Goal: Task Accomplishment & Management: Manage account settings

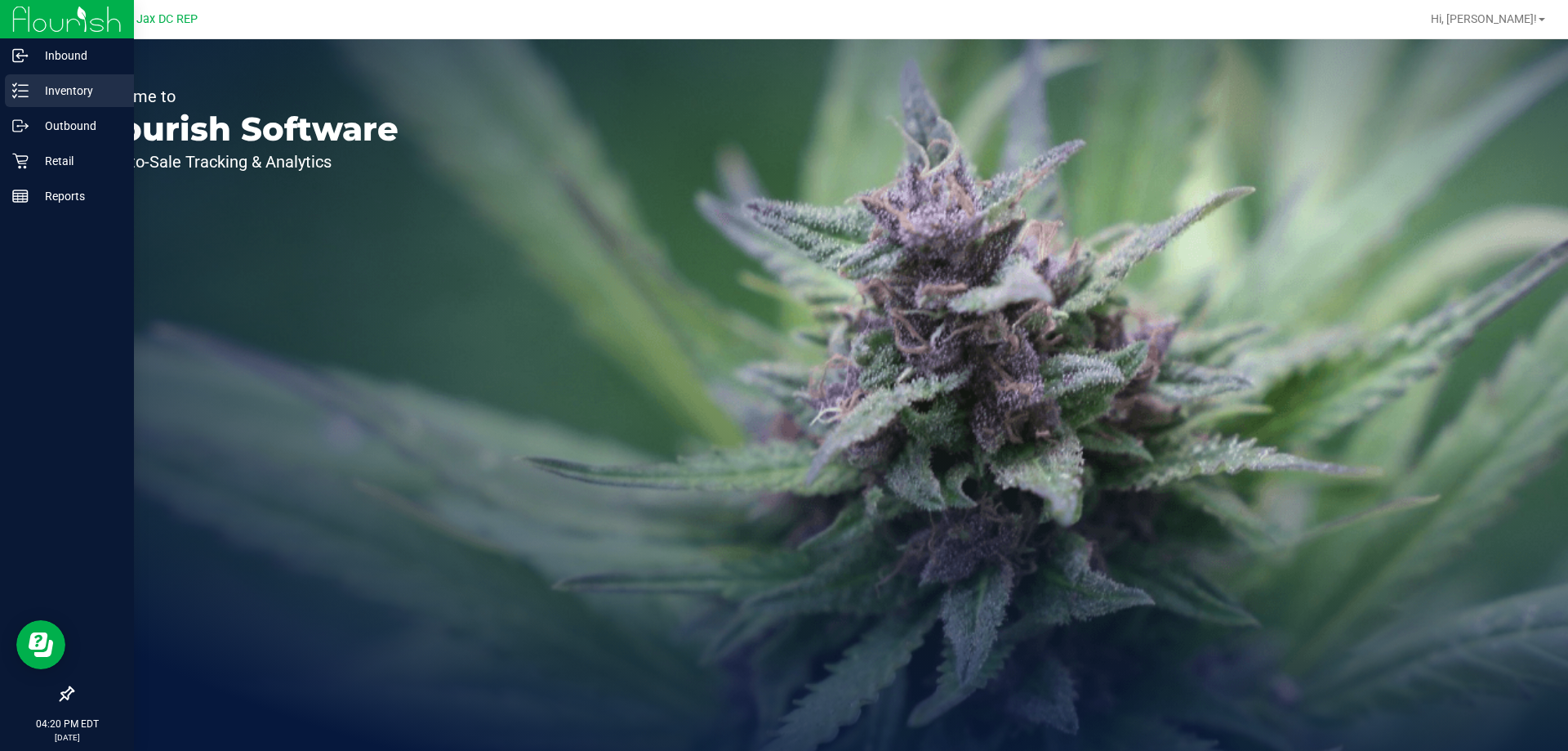
click at [75, 95] on p "Inventory" at bounding box center [77, 90] width 98 height 20
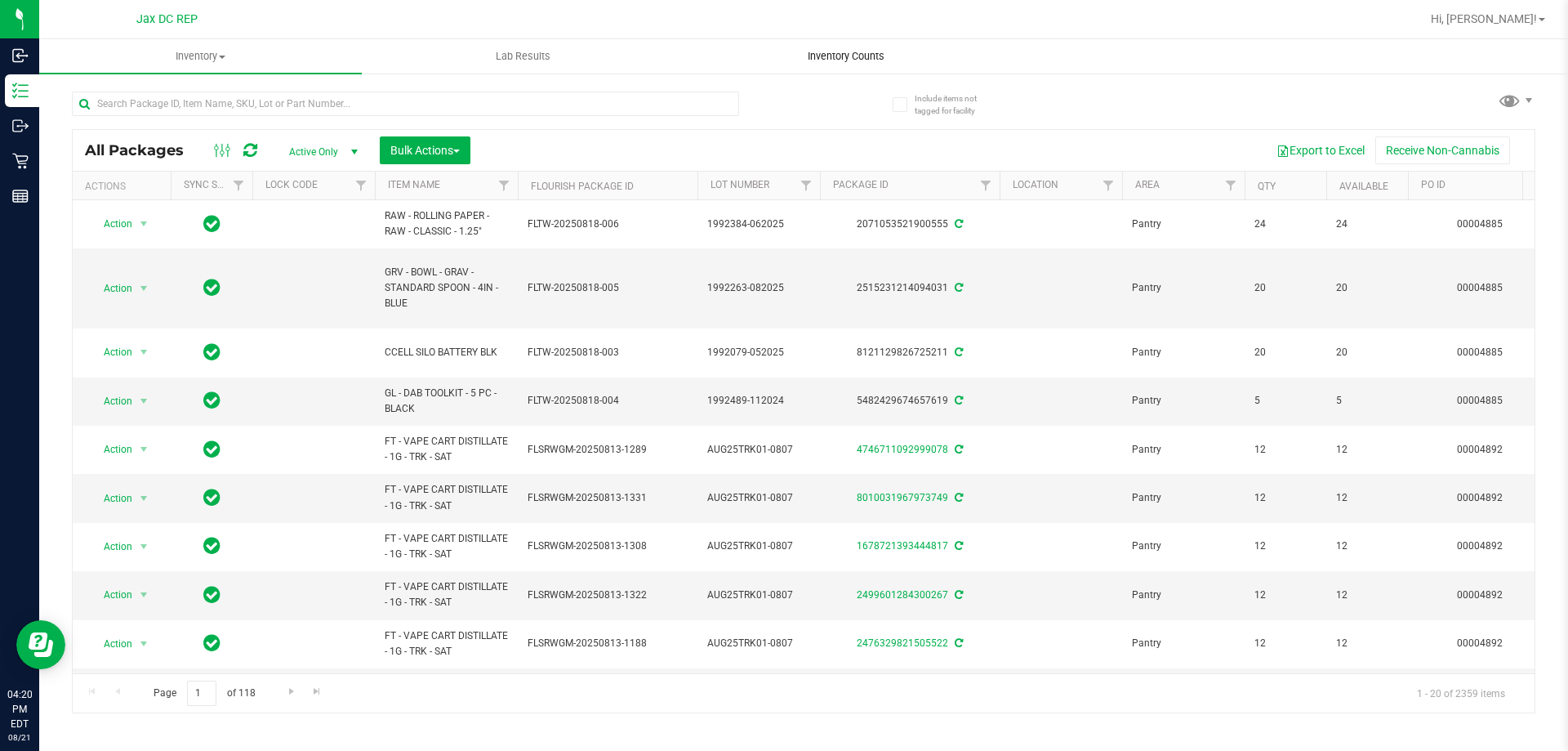
click at [863, 49] on uib-tab-heading "Inventory Counts" at bounding box center [845, 56] width 321 height 32
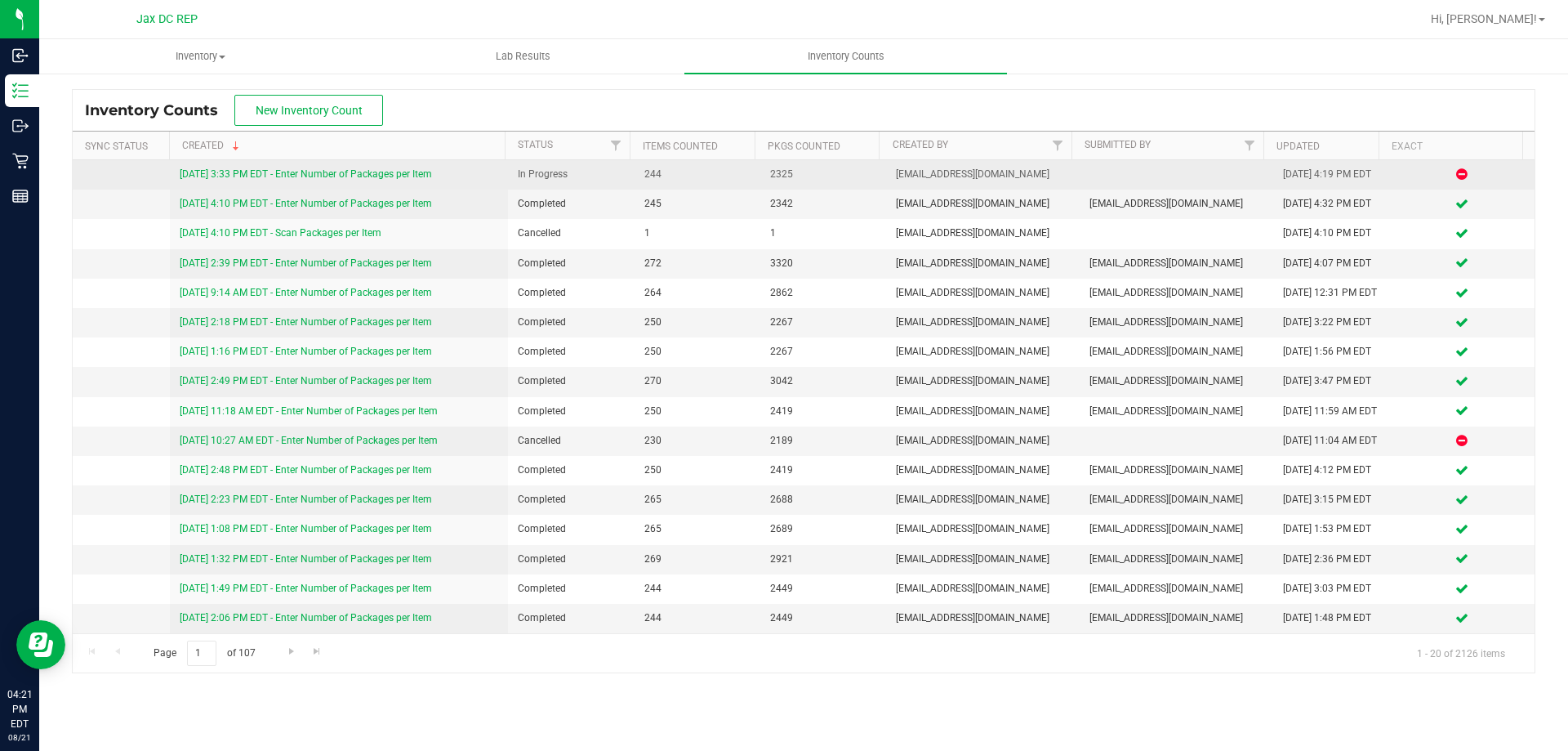
click at [347, 168] on link "[DATE] 3:33 PM EDT - Enter Number of Packages per Item" at bounding box center [305, 174] width 252 height 11
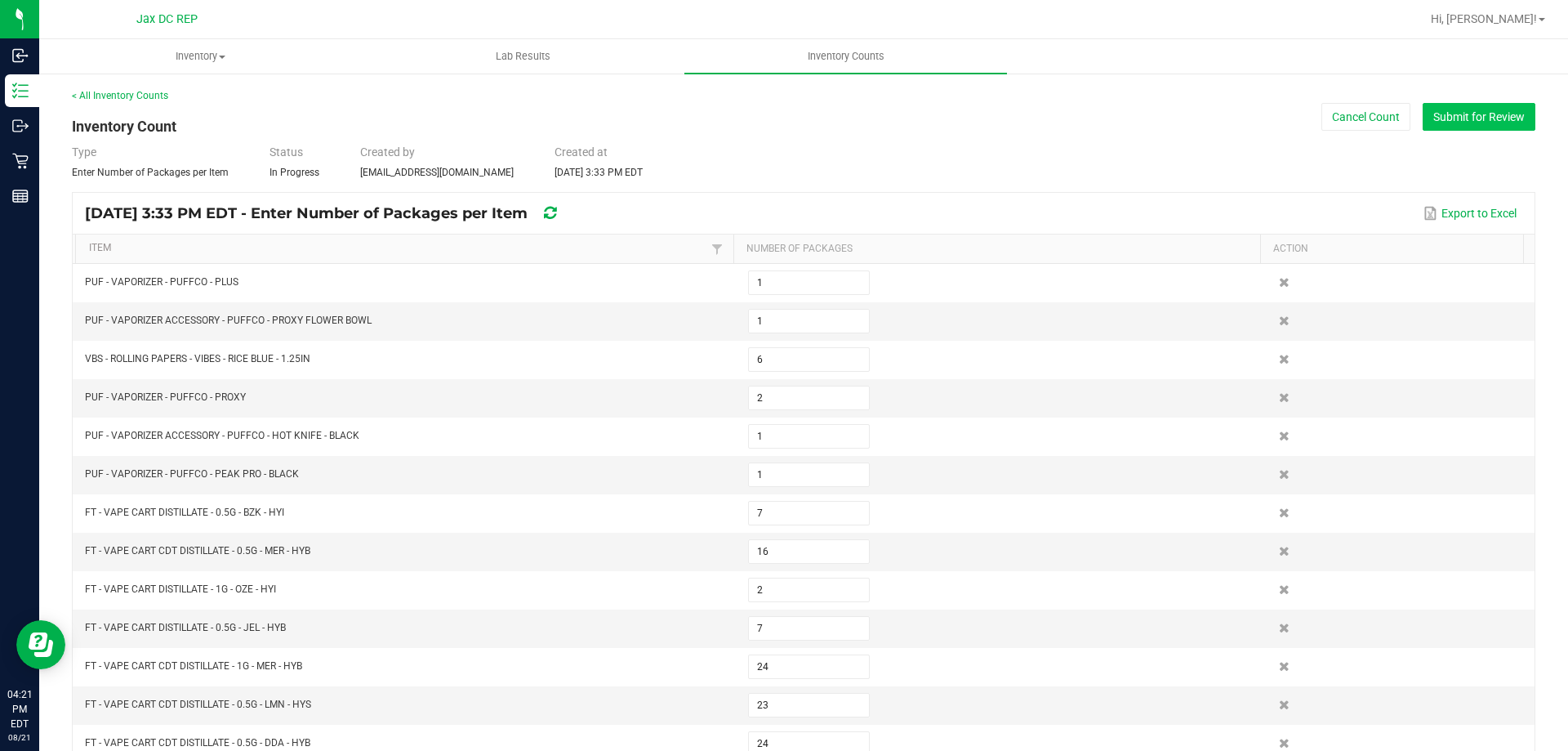
click at [1425, 119] on button "Submit for Review" at bounding box center [1479, 116] width 112 height 28
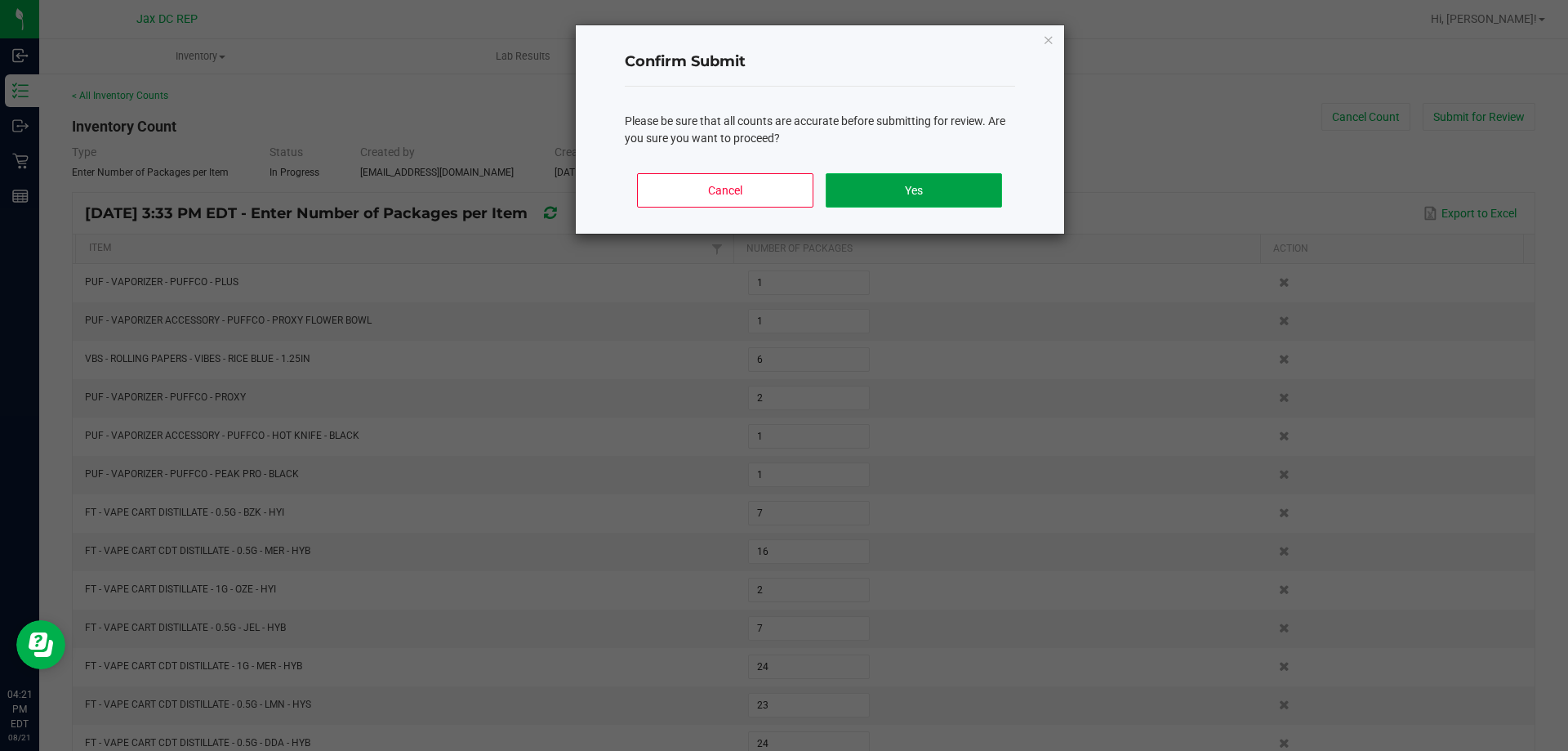
click at [903, 199] on button "Yes" at bounding box center [913, 190] width 176 height 34
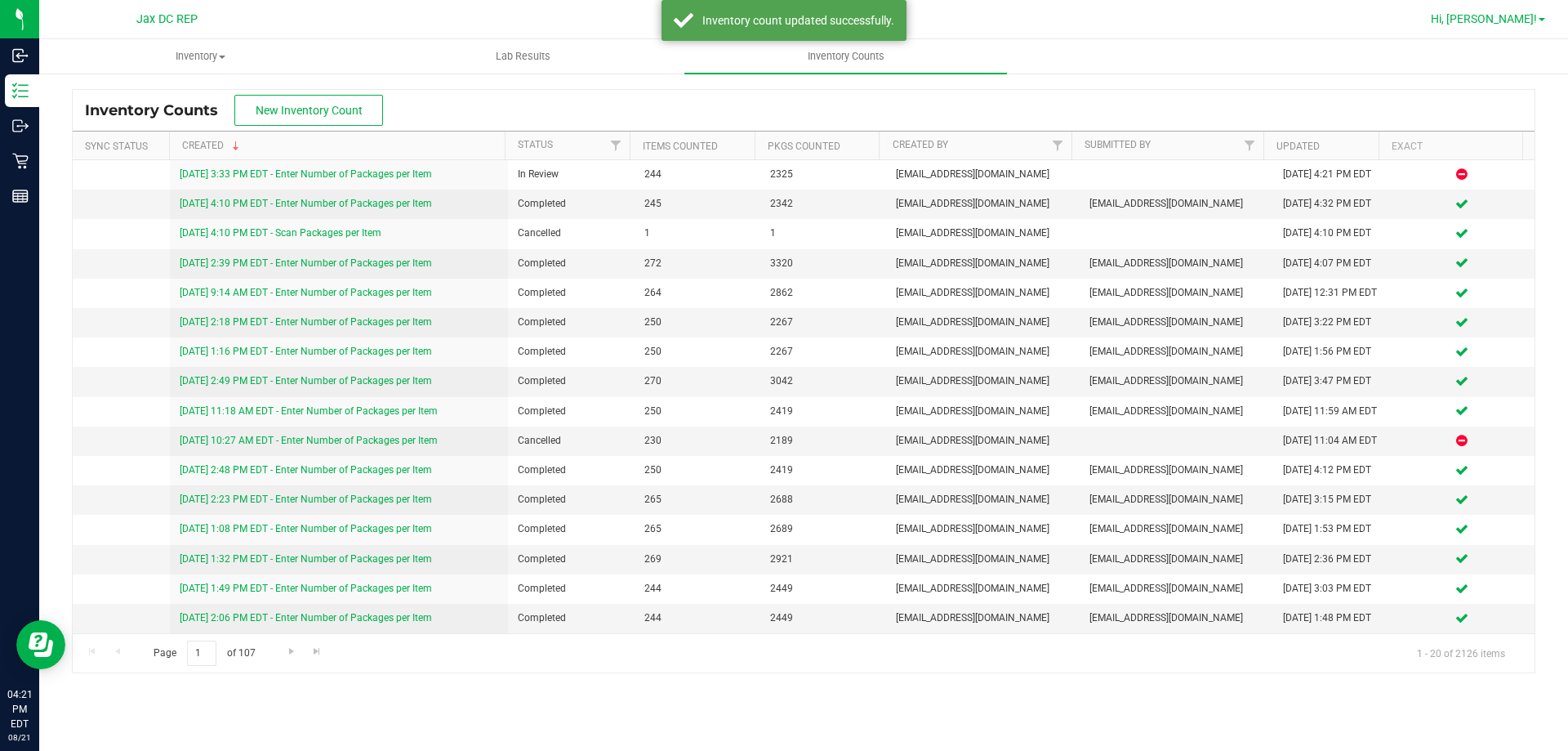
click at [1514, 15] on span "Hi, [PERSON_NAME]!" at bounding box center [1484, 19] width 107 height 13
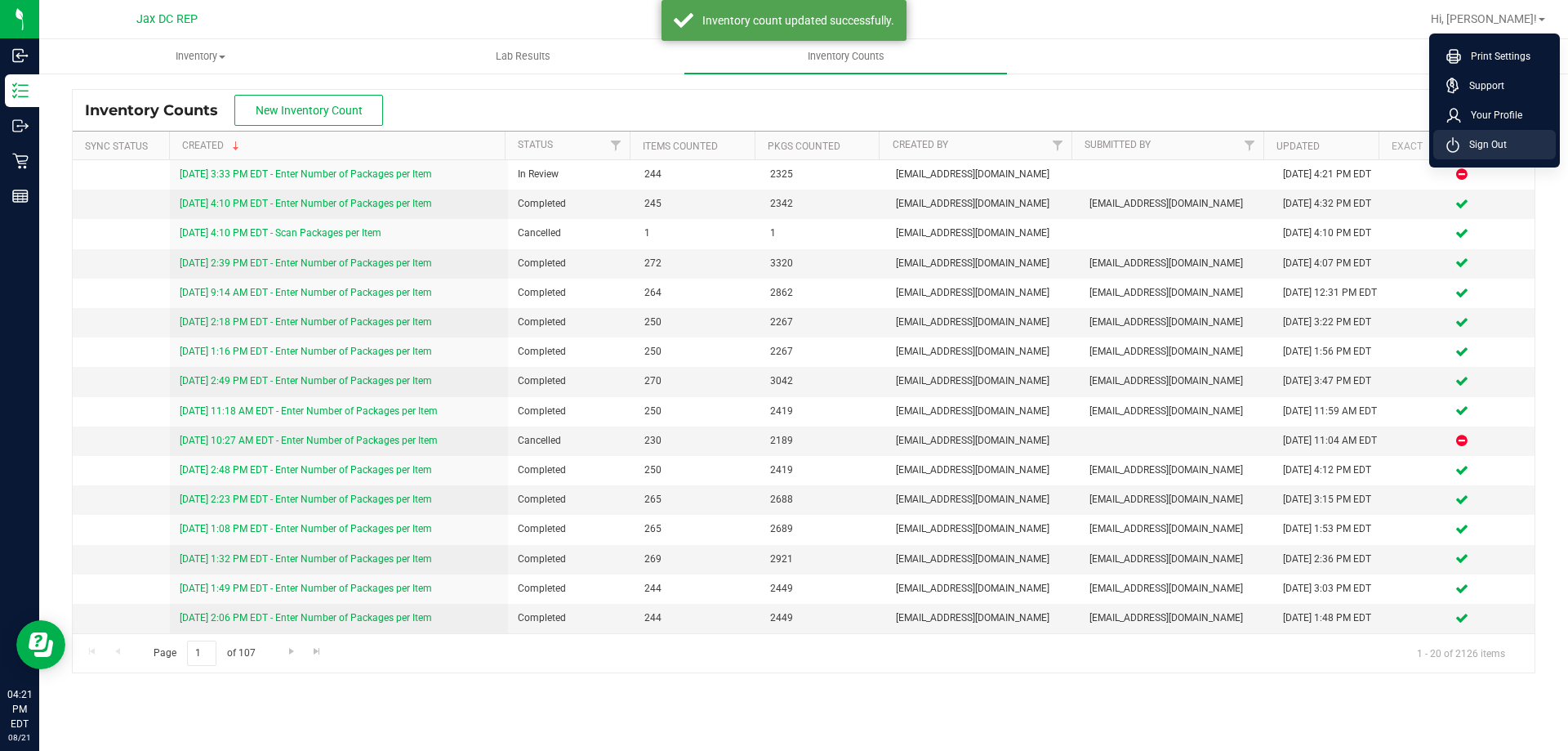
click at [1489, 147] on span "Sign Out" at bounding box center [1483, 144] width 48 height 16
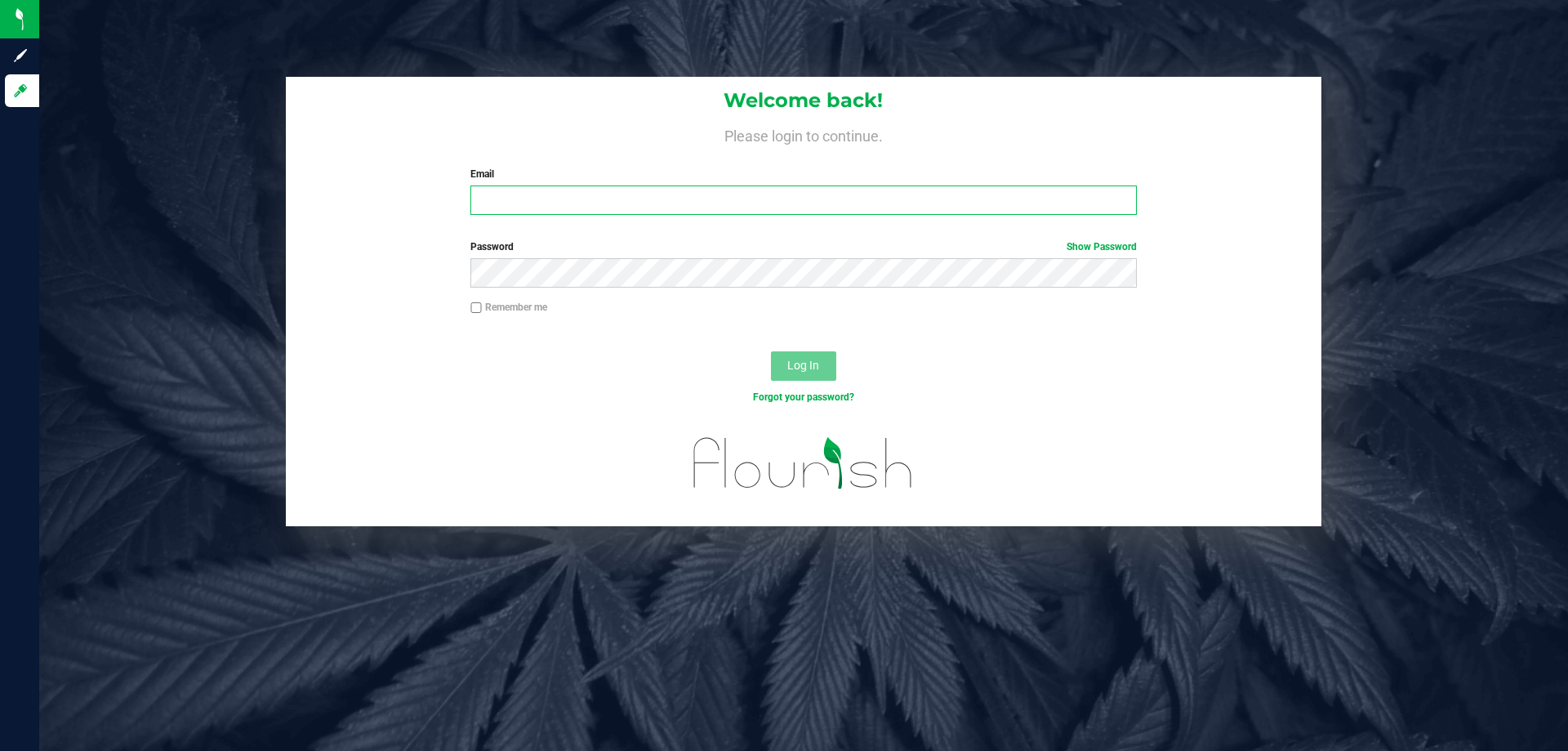
click at [602, 203] on input "Email" at bounding box center [802, 200] width 665 height 30
type input "[EMAIL_ADDRESS][DOMAIN_NAME]"
click at [771, 351] on button "Log In" at bounding box center [803, 366] width 66 height 30
